Goal: Navigation & Orientation: Find specific page/section

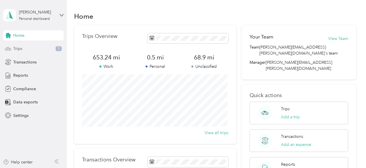
click at [28, 49] on div "Trips 5" at bounding box center [33, 49] width 60 height 10
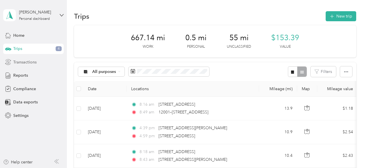
click at [32, 61] on span "Transactions" at bounding box center [24, 62] width 23 height 6
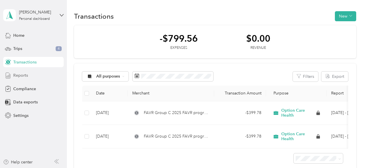
click at [38, 76] on div "Reports" at bounding box center [33, 76] width 60 height 10
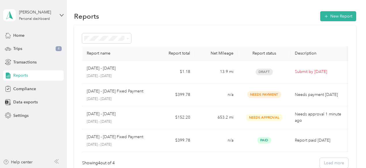
click at [65, 15] on aside "[PERSON_NAME] Personal dashboard Home Trips 4 Transactions Reports Compliance D…" at bounding box center [33, 84] width 67 height 168
click at [61, 14] on icon at bounding box center [62, 15] width 4 height 4
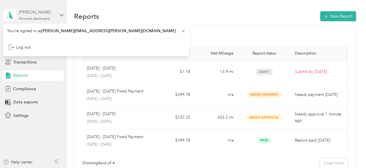
click at [46, 16] on div "[PERSON_NAME] Personal dashboard" at bounding box center [37, 15] width 36 height 12
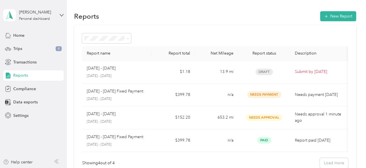
click at [58, 15] on div "[PERSON_NAME] Personal dashboard" at bounding box center [33, 15] width 60 height 20
